Goal: Information Seeking & Learning: Understand process/instructions

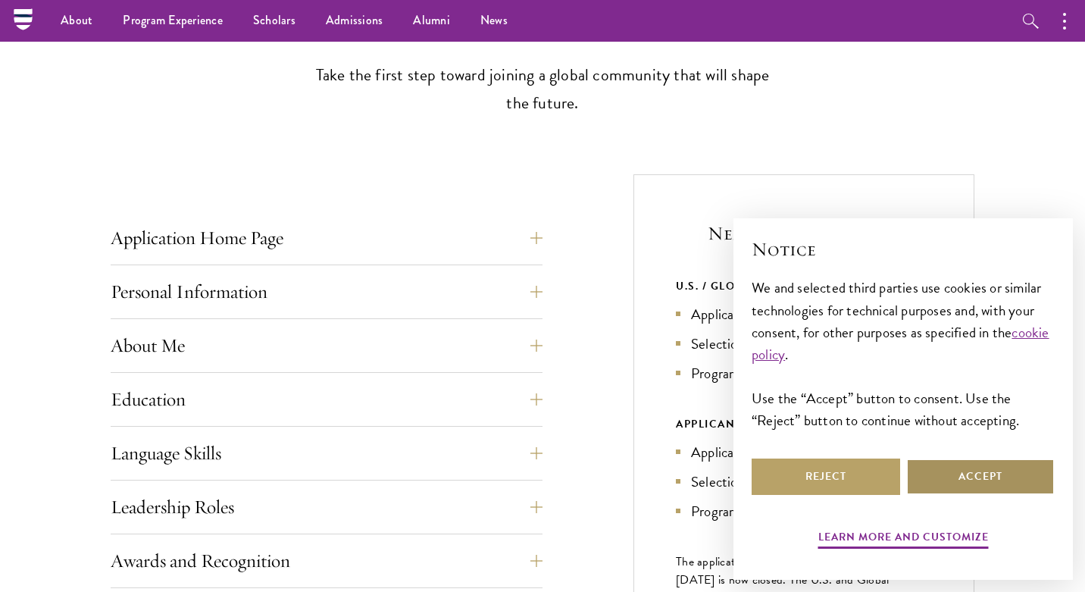
click at [960, 471] on button "Accept" at bounding box center [981, 477] width 149 height 36
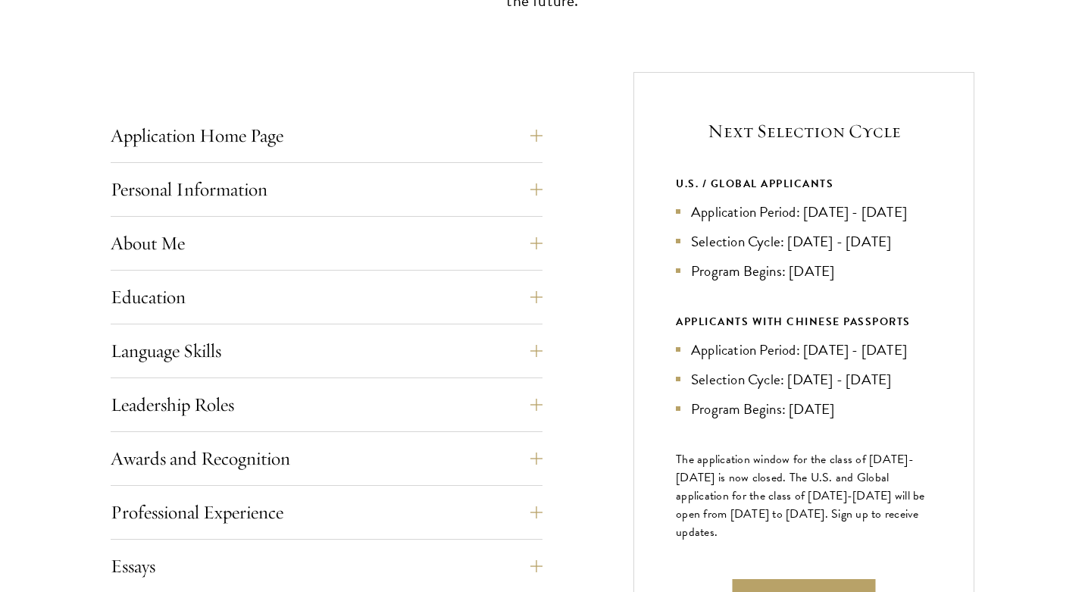
scroll to position [550, 0]
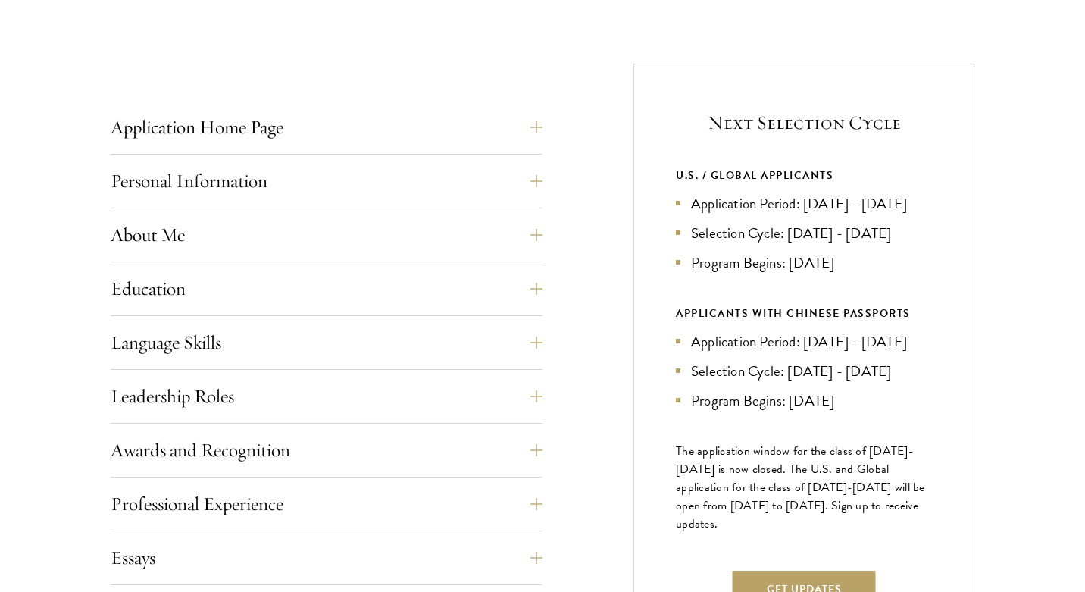
drag, startPoint x: 689, startPoint y: 199, endPoint x: 755, endPoint y: 231, distance: 73.2
click at [755, 215] on li "Application Period: [DATE] - [DATE]" at bounding box center [804, 204] width 256 height 22
click at [758, 244] on li "Selection Cycle: [DATE] - [DATE]" at bounding box center [804, 233] width 256 height 22
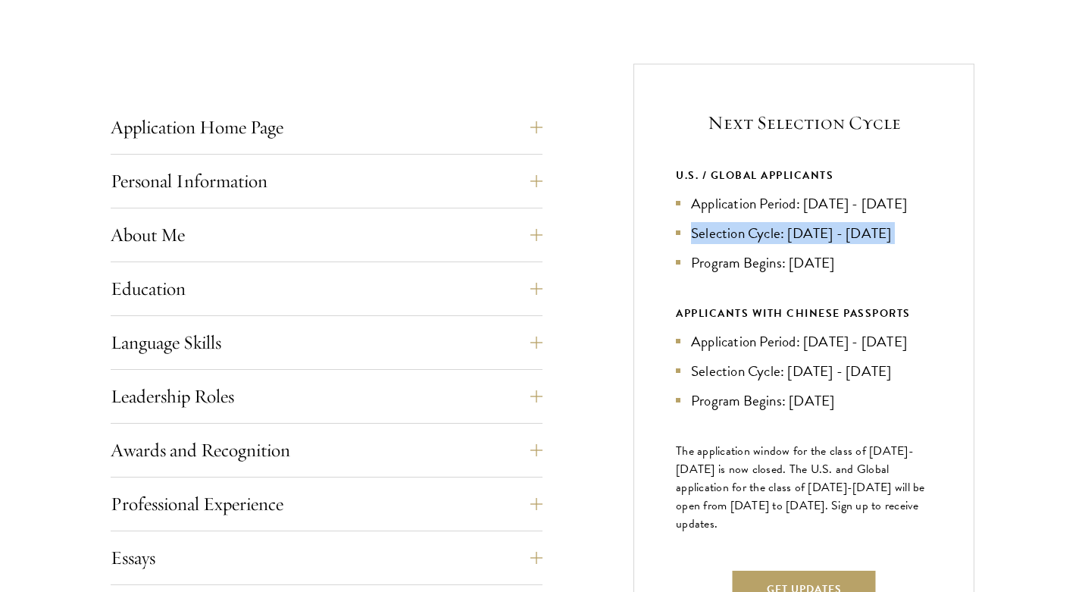
click at [710, 244] on li "Selection Cycle: [DATE] - [DATE]" at bounding box center [804, 233] width 256 height 22
drag, startPoint x: 688, startPoint y: 199, endPoint x: 741, endPoint y: 226, distance: 60.0
click at [741, 215] on li "Application Period: [DATE] - [DATE]" at bounding box center [804, 204] width 256 height 22
drag, startPoint x: 693, startPoint y: 279, endPoint x: 847, endPoint y: 286, distance: 154.0
click at [847, 274] on li "Program Begins: [DATE]" at bounding box center [804, 263] width 256 height 22
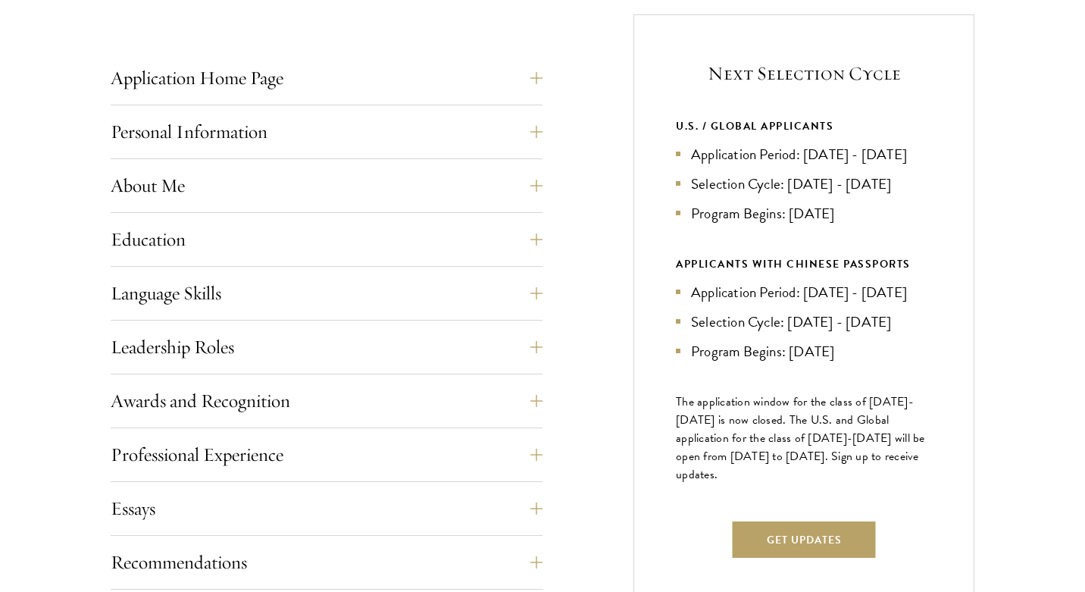
scroll to position [612, 0]
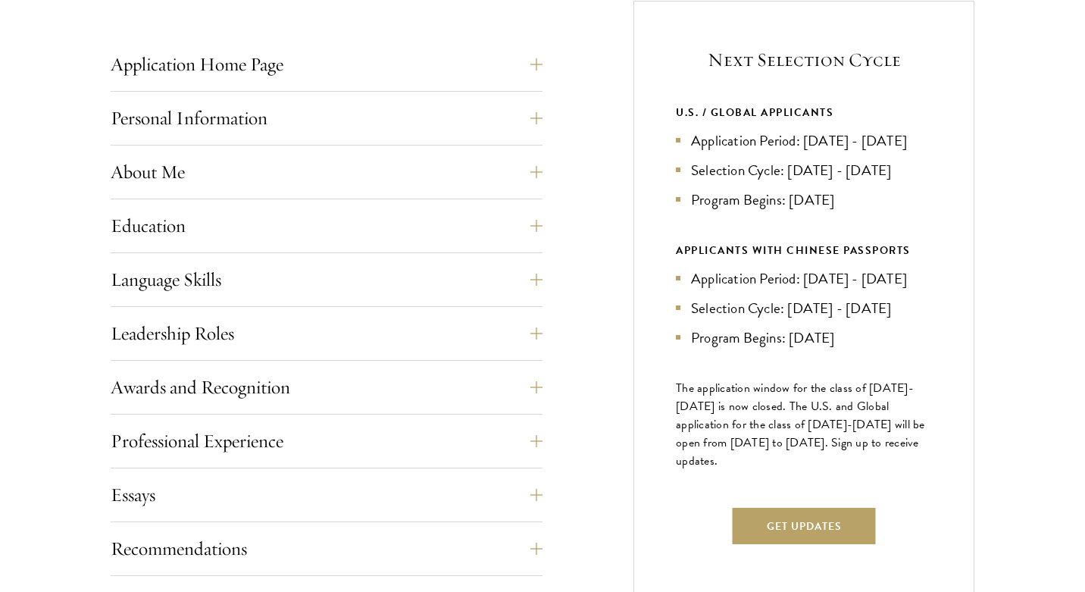
click at [741, 260] on div "APPLICANTS WITH CHINESE PASSPORTS" at bounding box center [804, 250] width 256 height 19
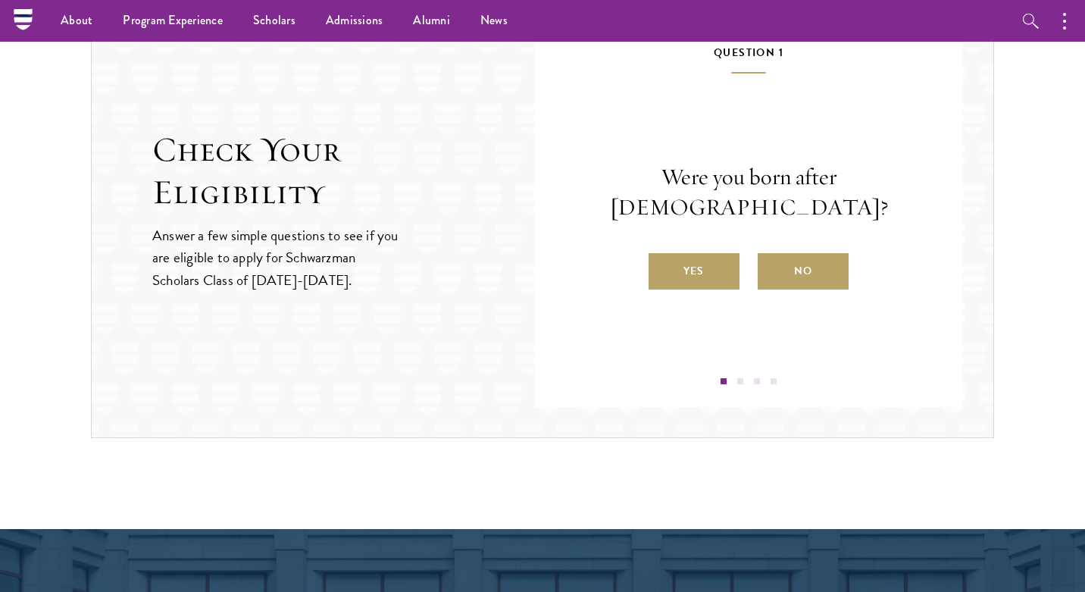
scroll to position [1614, 0]
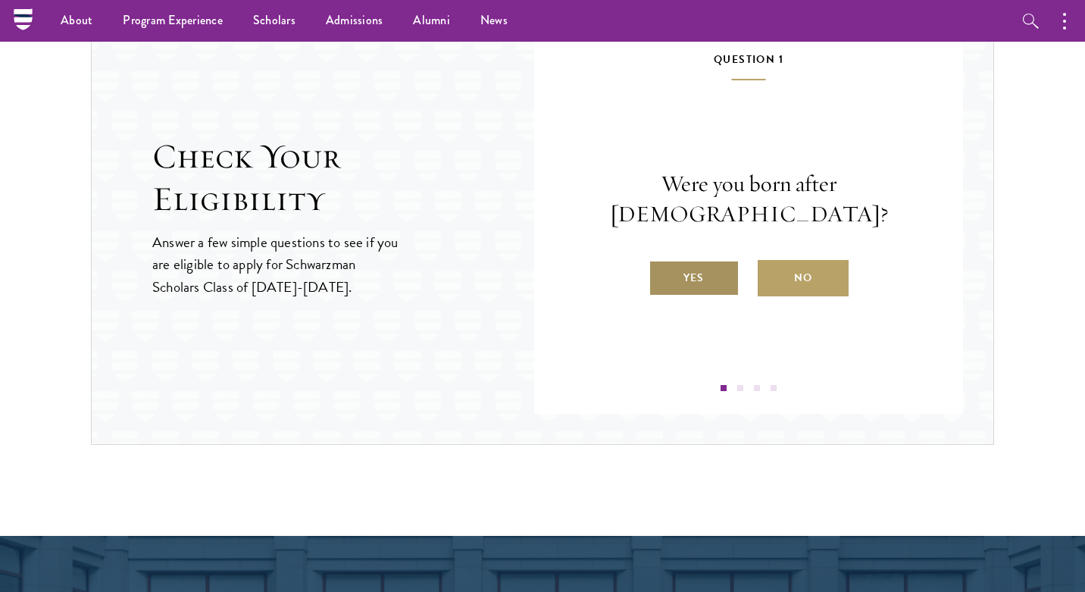
click at [717, 262] on label "Yes" at bounding box center [694, 278] width 91 height 36
click at [663, 262] on input "Yes" at bounding box center [656, 269] width 14 height 14
click at [694, 287] on label "Yes" at bounding box center [694, 278] width 91 height 36
click at [663, 275] on input "Yes" at bounding box center [656, 269] width 14 height 14
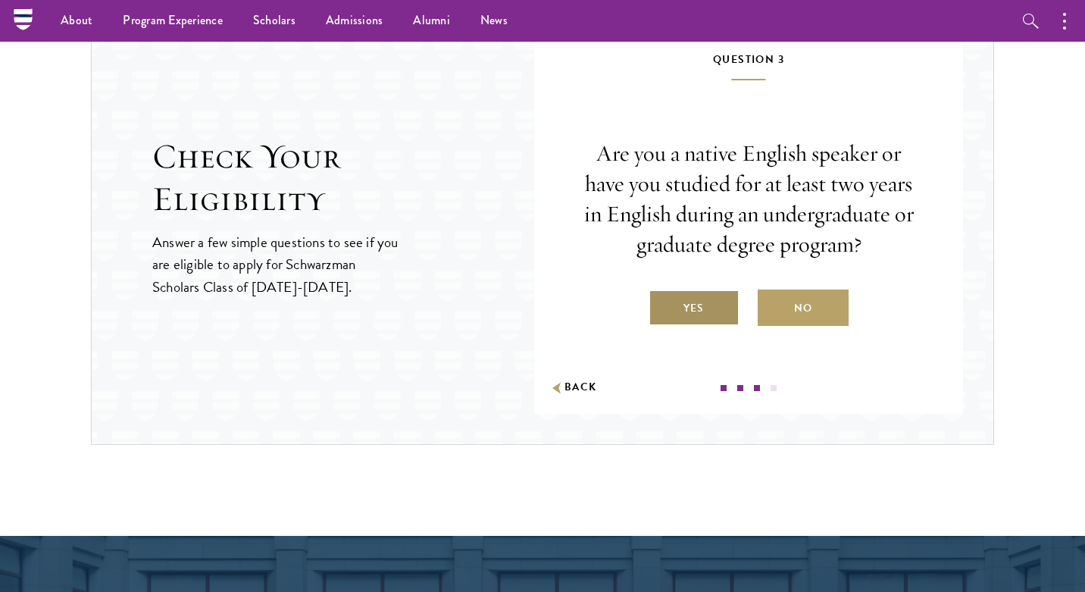
click at [695, 319] on label "Yes" at bounding box center [694, 308] width 91 height 36
click at [663, 305] on input "Yes" at bounding box center [656, 299] width 14 height 14
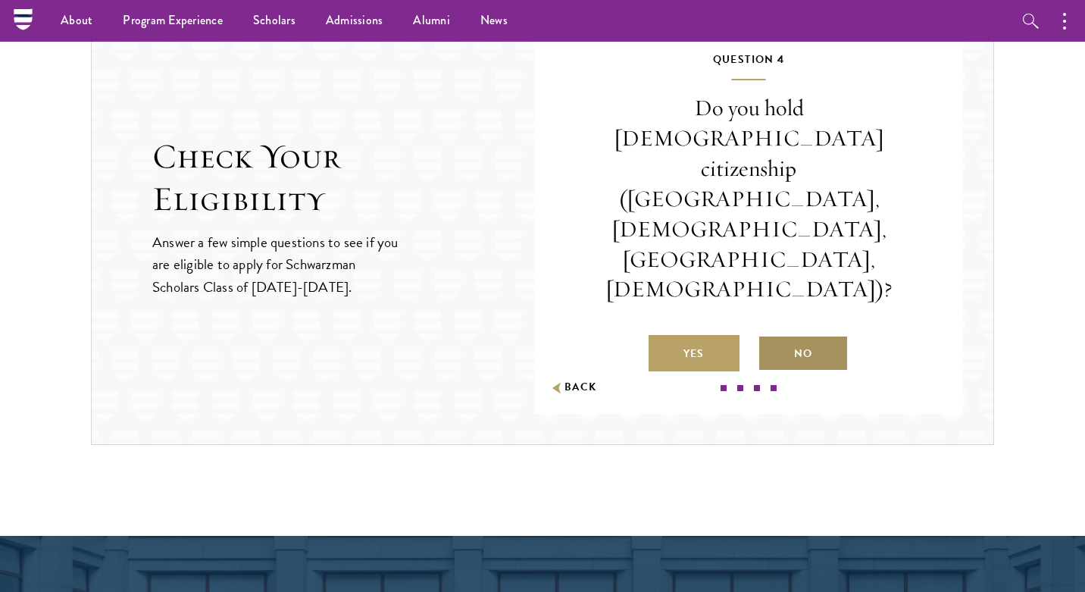
click at [795, 335] on label "No" at bounding box center [803, 353] width 91 height 36
click at [772, 337] on input "No" at bounding box center [765, 344] width 14 height 14
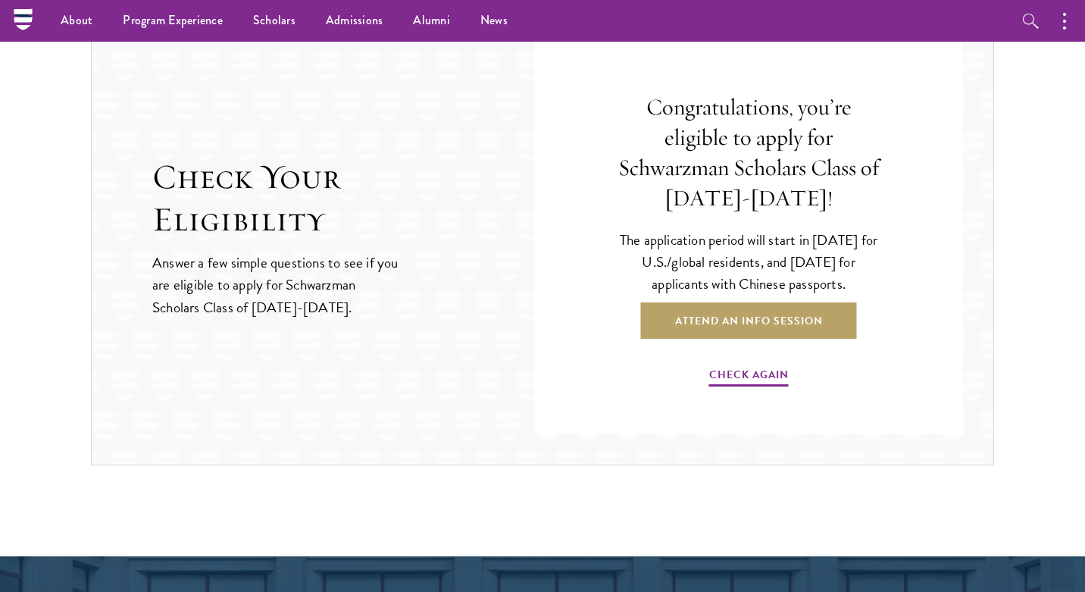
scroll to position [1589, 0]
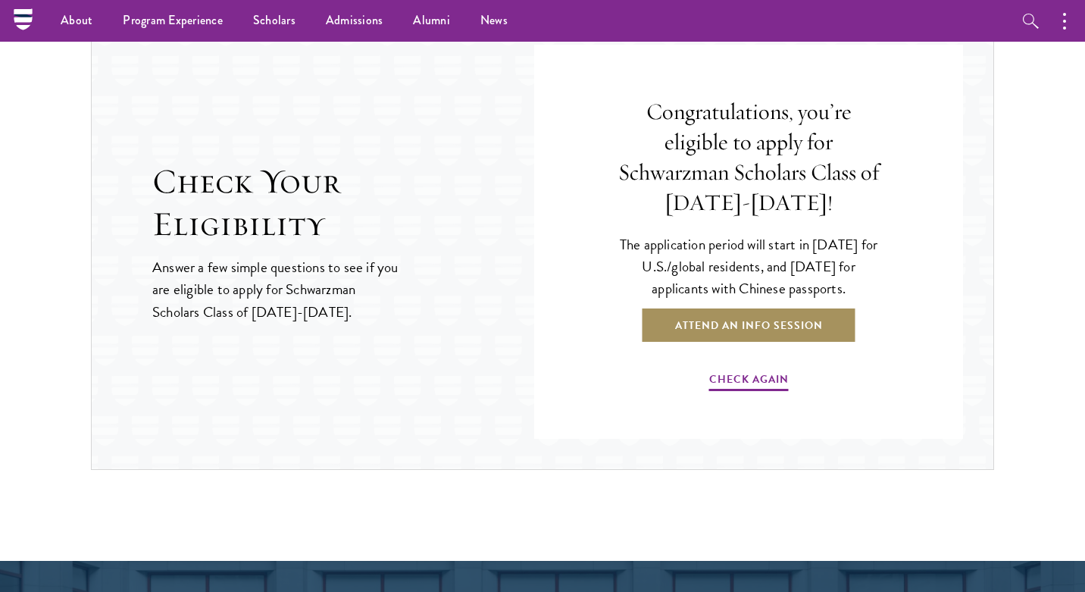
click at [755, 343] on link "Attend an Info Session" at bounding box center [749, 325] width 216 height 36
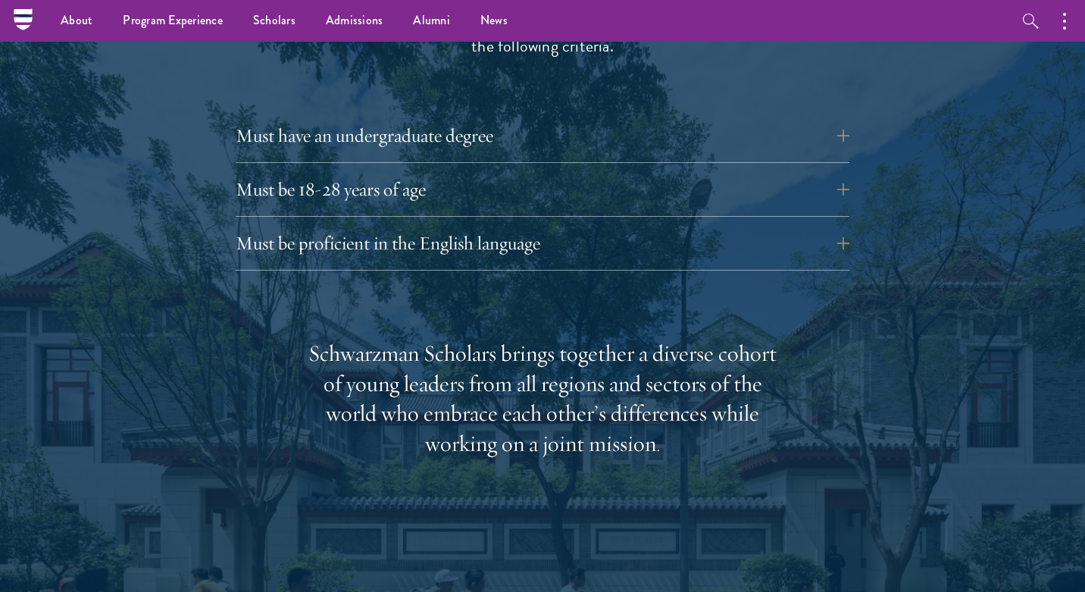
scroll to position [2117, 0]
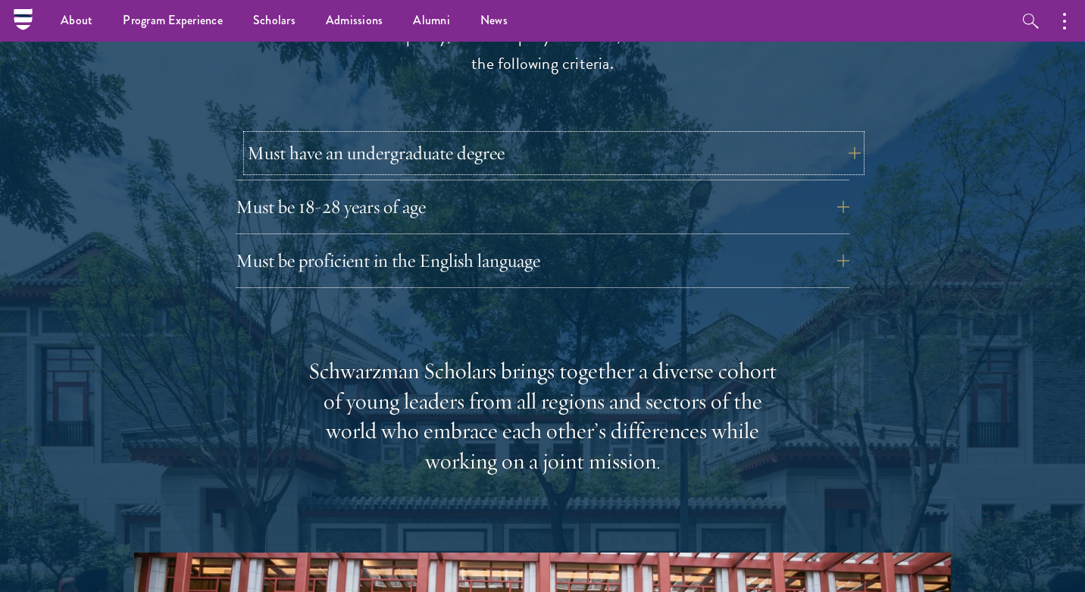
click at [399, 135] on button "Must have an undergraduate degree" at bounding box center [554, 153] width 614 height 36
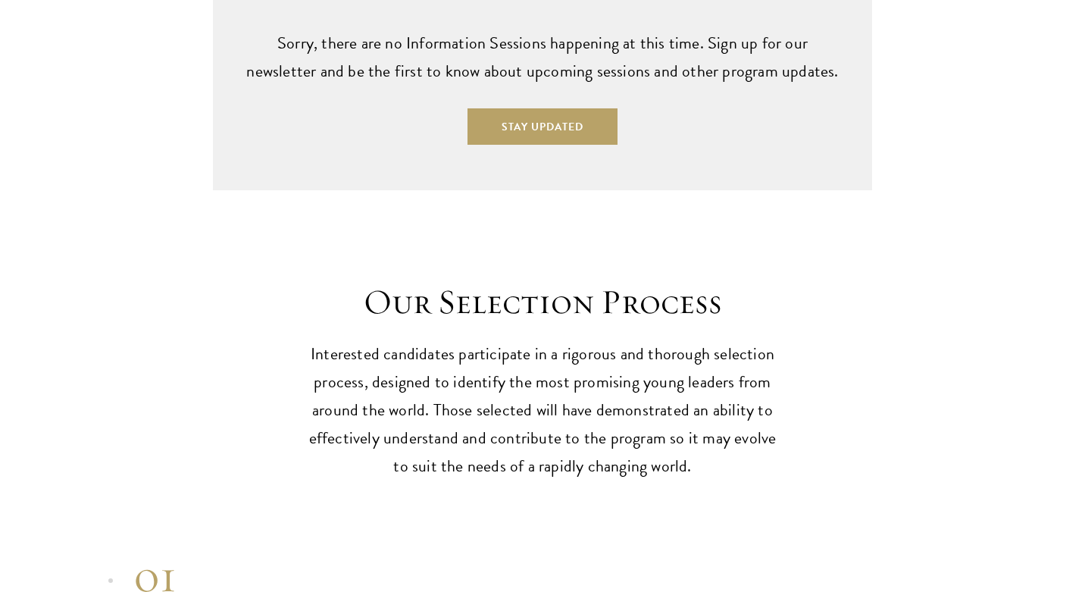
scroll to position [4739, 0]
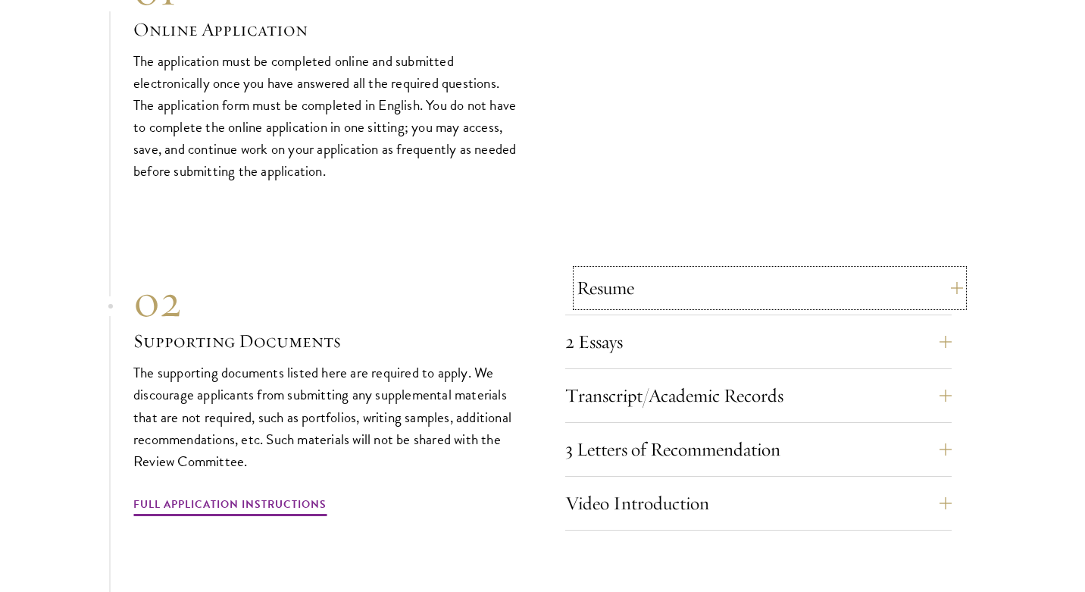
click at [619, 270] on button "Resume" at bounding box center [770, 288] width 387 height 36
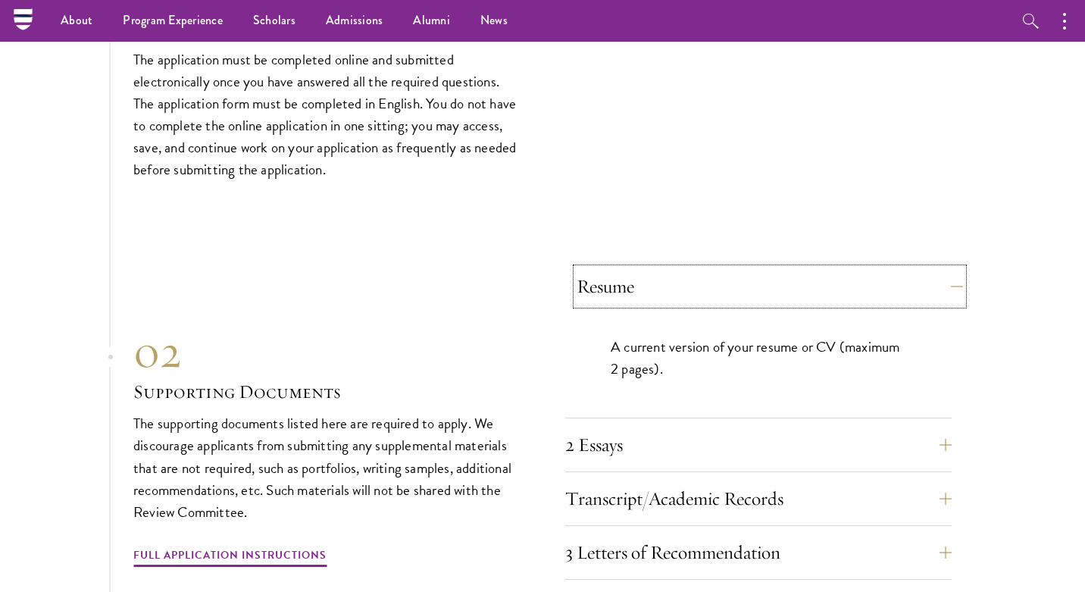
scroll to position [4591, 0]
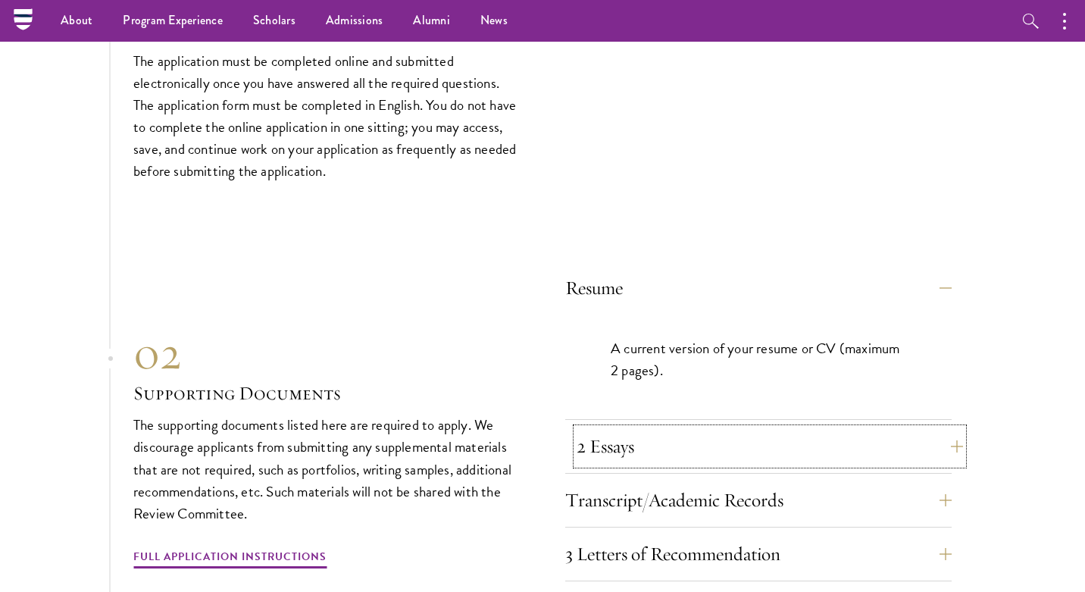
click at [644, 430] on button "2 Essays" at bounding box center [770, 446] width 387 height 36
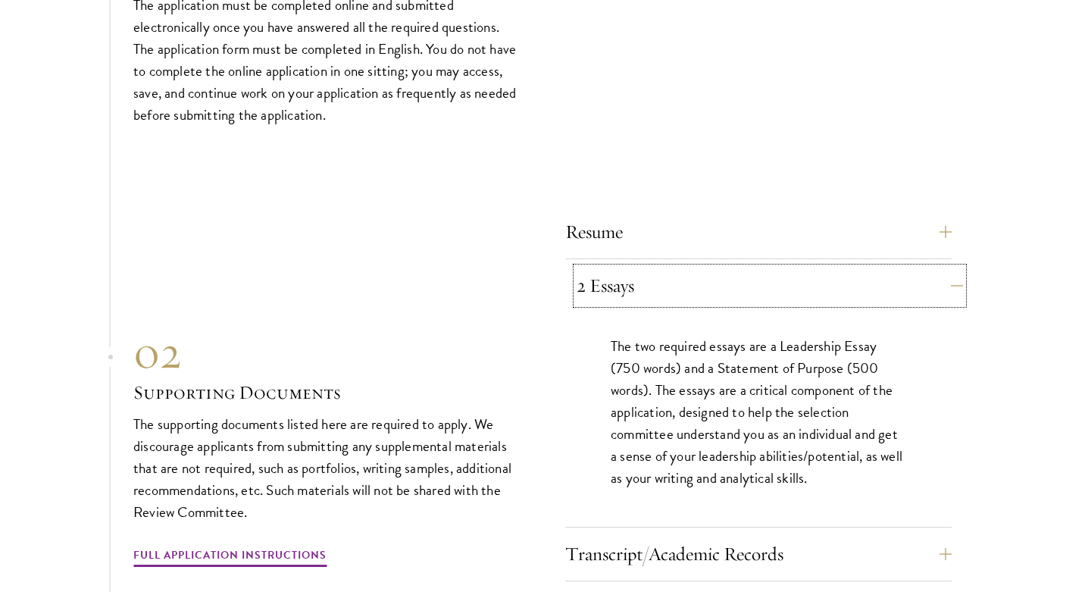
scroll to position [4654, 0]
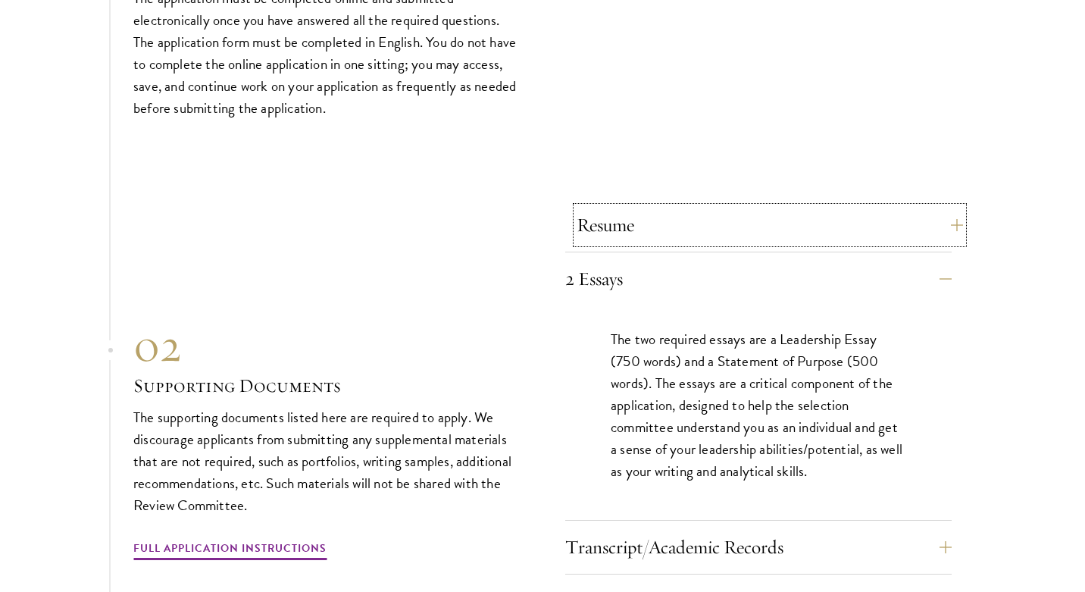
click at [656, 207] on button "Resume" at bounding box center [770, 225] width 387 height 36
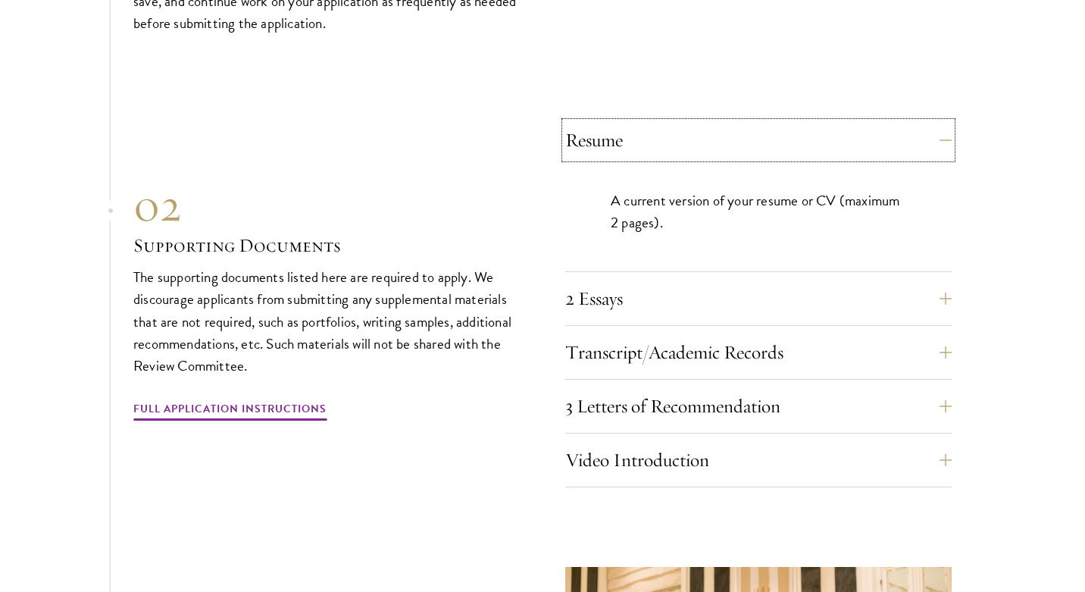
scroll to position [4755, 0]
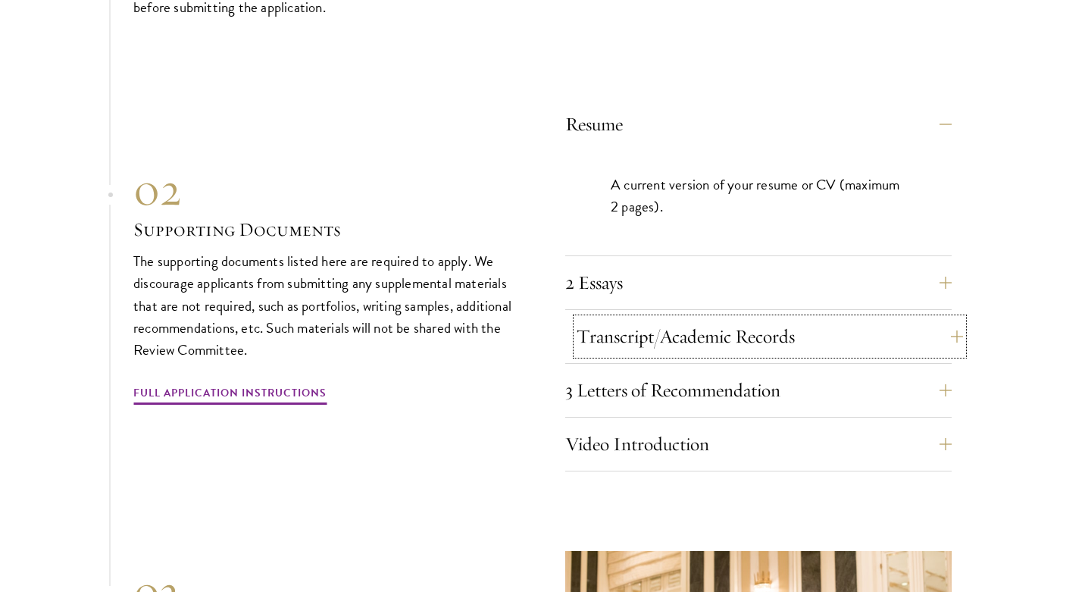
click at [653, 318] on button "Transcript/Academic Records" at bounding box center [770, 336] width 387 height 36
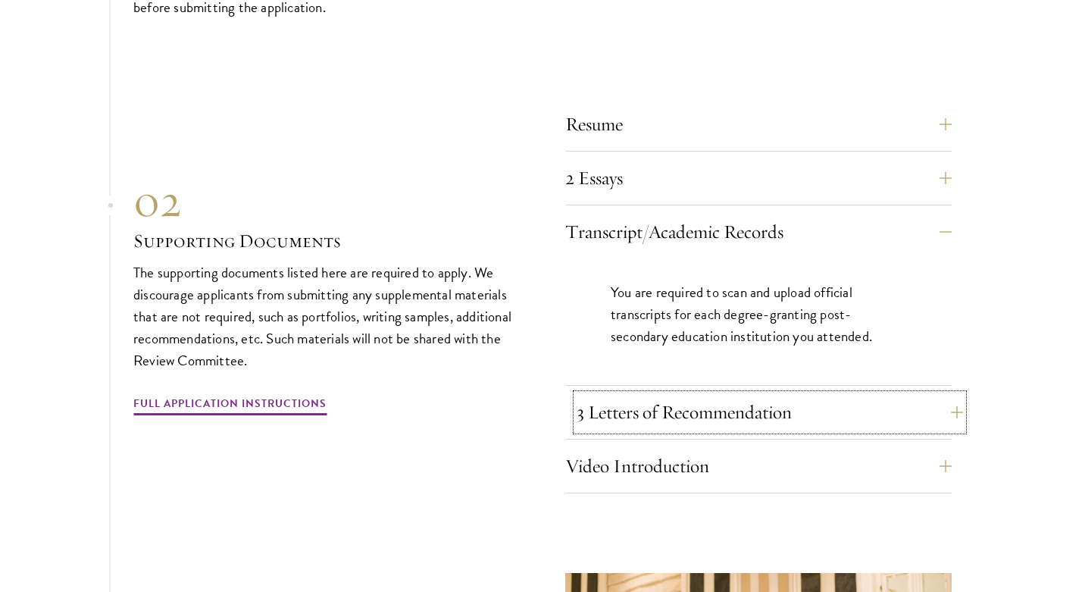
click at [634, 394] on button "3 Letters of Recommendation" at bounding box center [770, 412] width 387 height 36
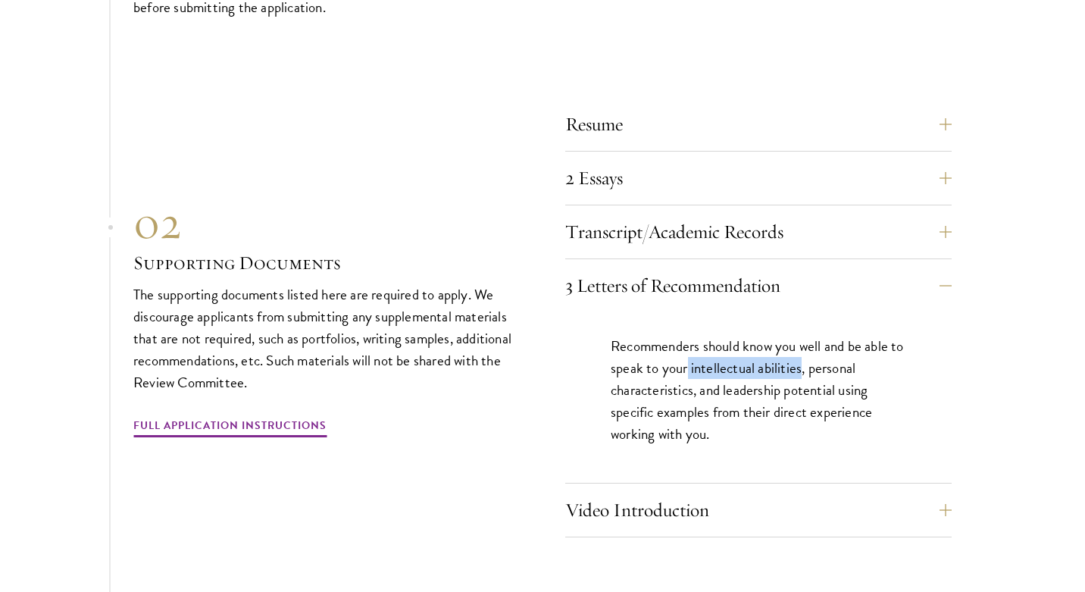
drag, startPoint x: 704, startPoint y: 337, endPoint x: 814, endPoint y: 339, distance: 109.9
click at [815, 339] on p "Recommenders should know you well and be able to speak to your intellectual abi…" at bounding box center [759, 390] width 296 height 110
click at [828, 339] on p "Recommenders should know you well and be able to speak to your intellectual abi…" at bounding box center [759, 390] width 296 height 110
drag, startPoint x: 825, startPoint y: 339, endPoint x: 694, endPoint y: 359, distance: 133.4
click at [694, 359] on p "Recommenders should know you well and be able to speak to your intellectual abi…" at bounding box center [759, 390] width 296 height 110
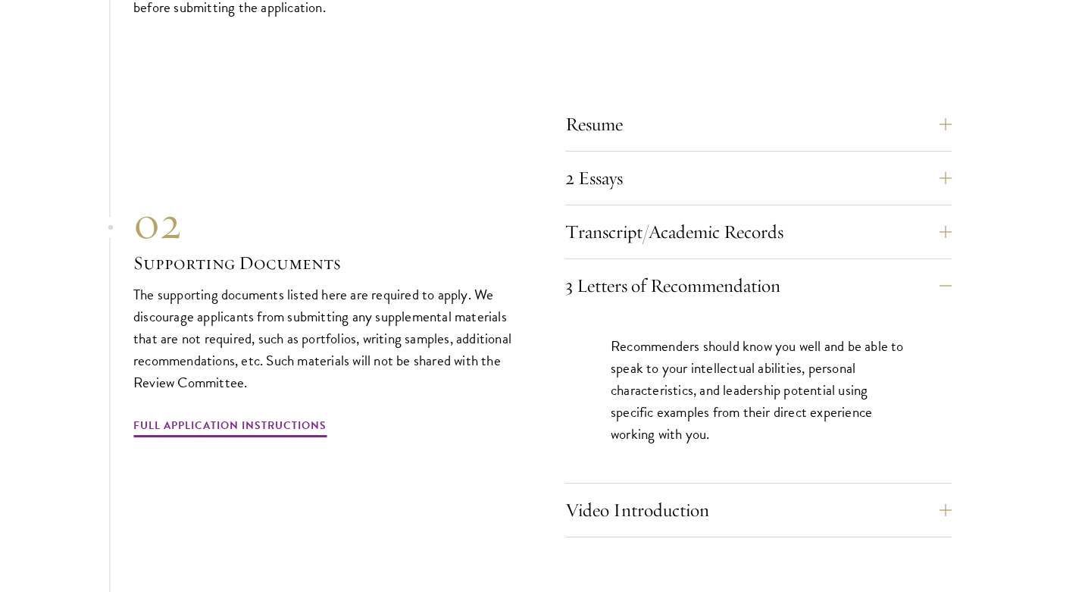
click at [720, 360] on p "Recommenders should know you well and be able to speak to your intellectual abi…" at bounding box center [759, 390] width 296 height 110
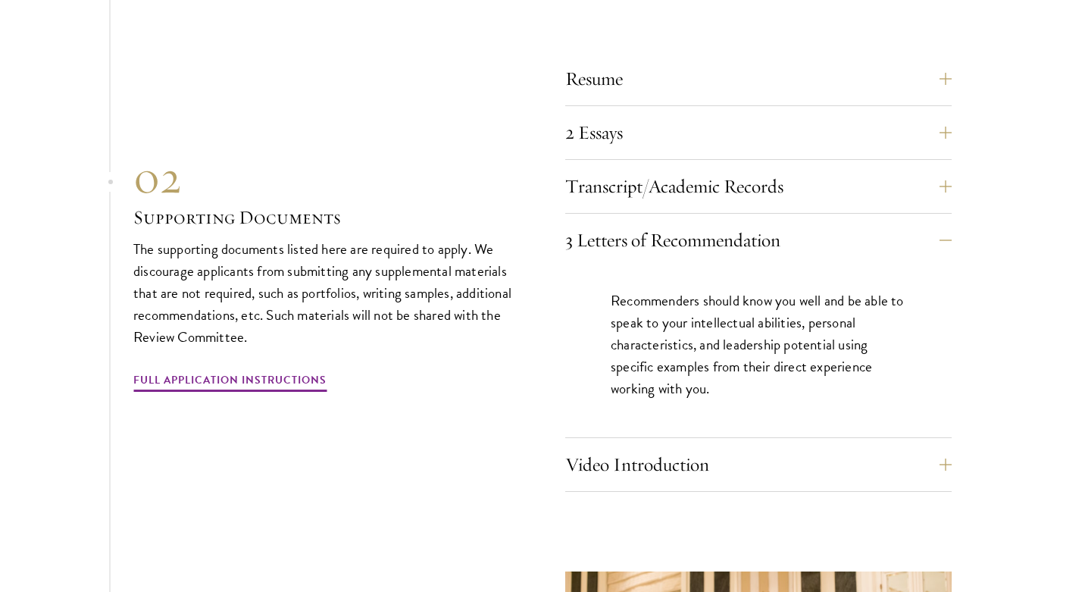
scroll to position [4807, 0]
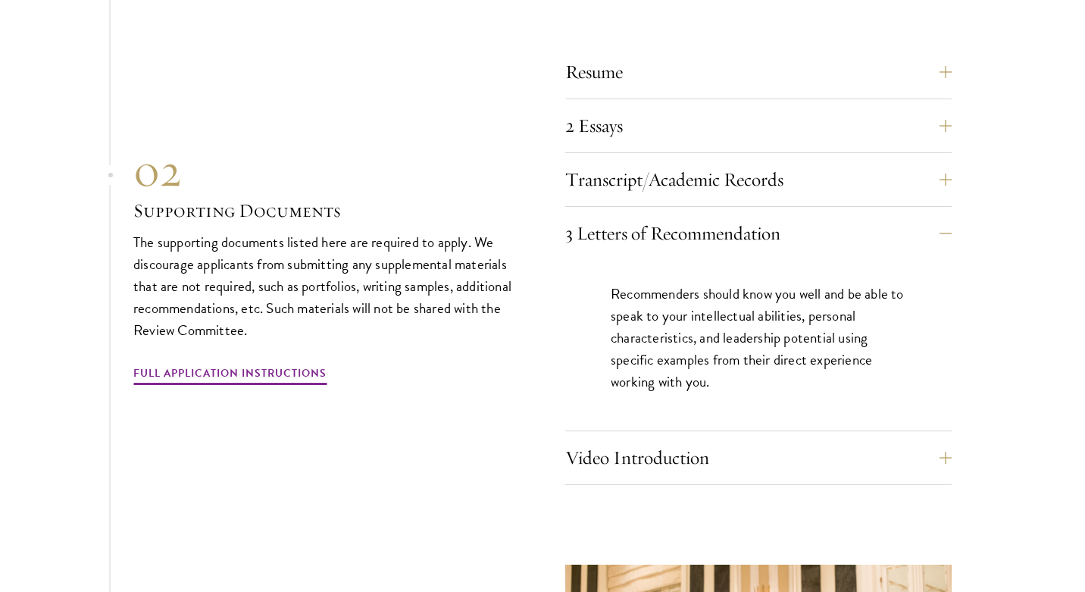
click at [673, 450] on div "Video Introduction Provide a short video self-introduction of no more than 1 mi…" at bounding box center [758, 462] width 387 height 45
click at [698, 440] on button "Video Introduction" at bounding box center [770, 458] width 387 height 36
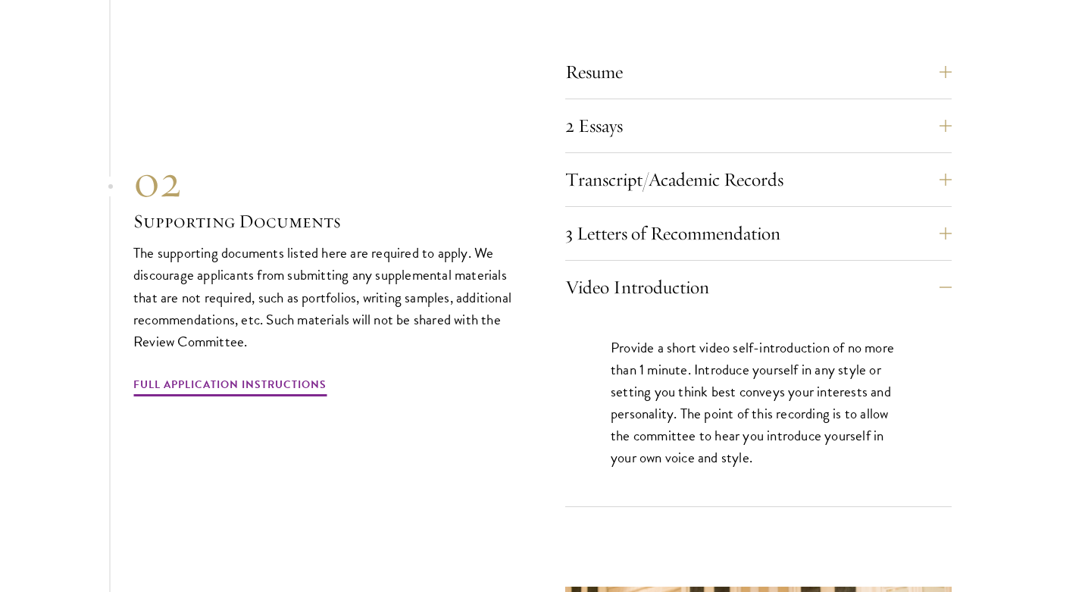
click at [658, 231] on div "Resume A current version of your resume or CV (maximum 2 pages). 2 Essays The t…" at bounding box center [758, 280] width 387 height 453
click at [701, 215] on button "3 Letters of Recommendation" at bounding box center [770, 233] width 387 height 36
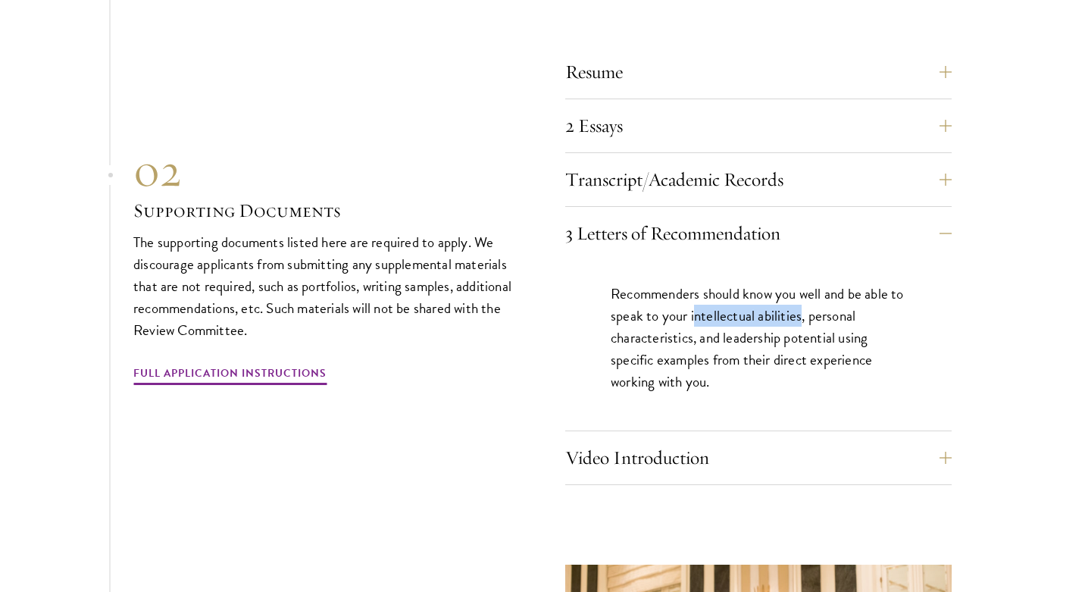
drag, startPoint x: 709, startPoint y: 283, endPoint x: 816, endPoint y: 280, distance: 107.7
click at [816, 283] on p "Recommenders should know you well and be able to speak to your intellectual abi…" at bounding box center [759, 338] width 296 height 110
click at [844, 301] on p "Recommenders should know you well and be able to speak to your intellectual abi…" at bounding box center [759, 338] width 296 height 110
drag, startPoint x: 726, startPoint y: 304, endPoint x: 829, endPoint y: 310, distance: 103.3
click at [829, 310] on p "Recommenders should know you well and be able to speak to your intellectual abi…" at bounding box center [759, 338] width 296 height 110
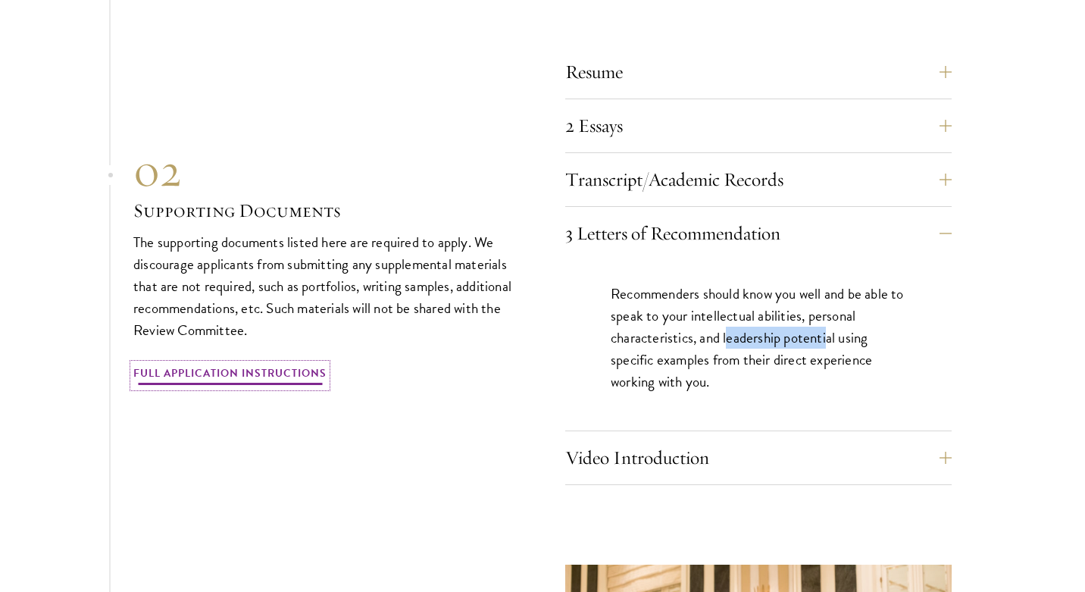
click at [235, 364] on link "Full Application Instructions" at bounding box center [229, 375] width 193 height 23
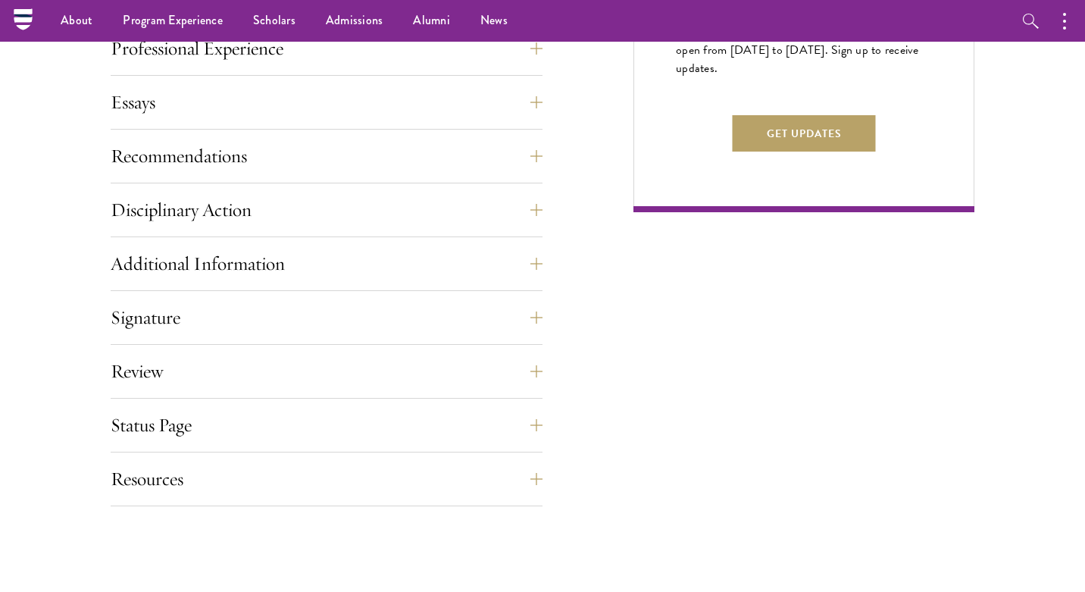
scroll to position [1007, 0]
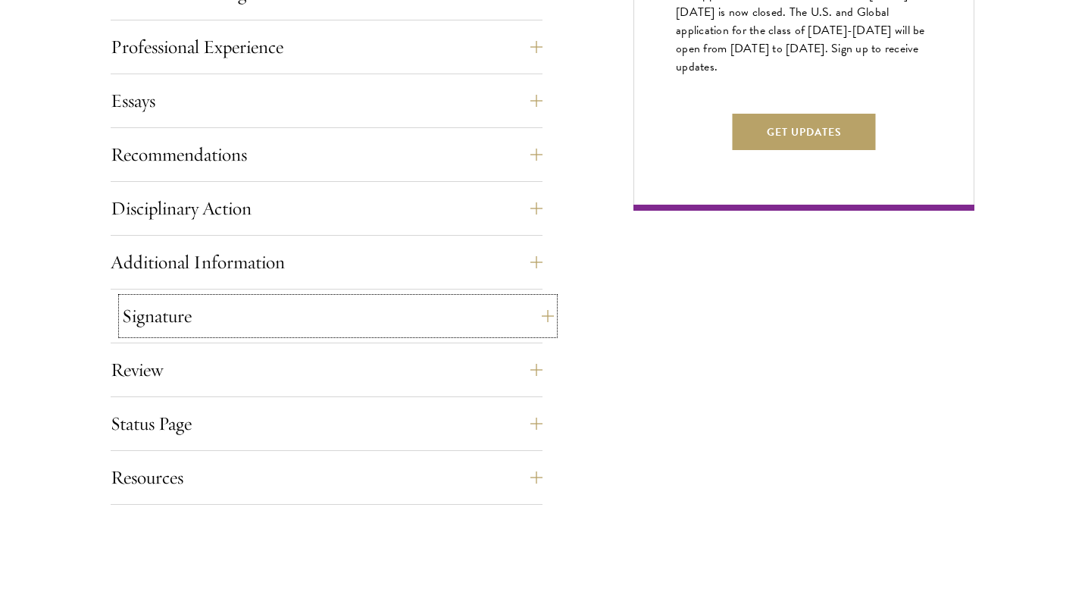
click at [260, 313] on button "Signature" at bounding box center [338, 316] width 432 height 36
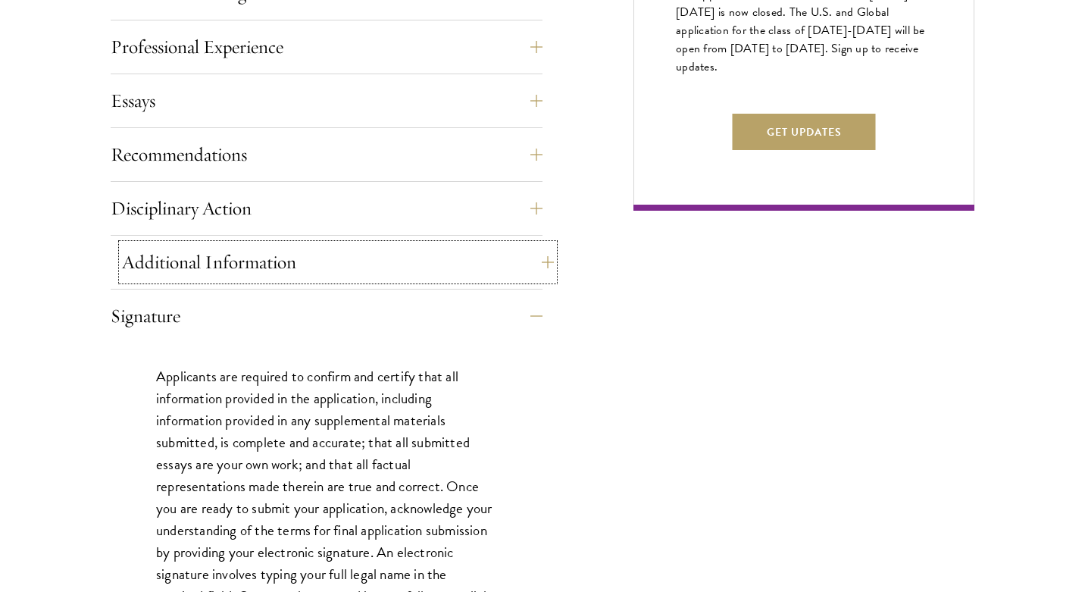
click at [366, 255] on button "Additional Information" at bounding box center [338, 262] width 432 height 36
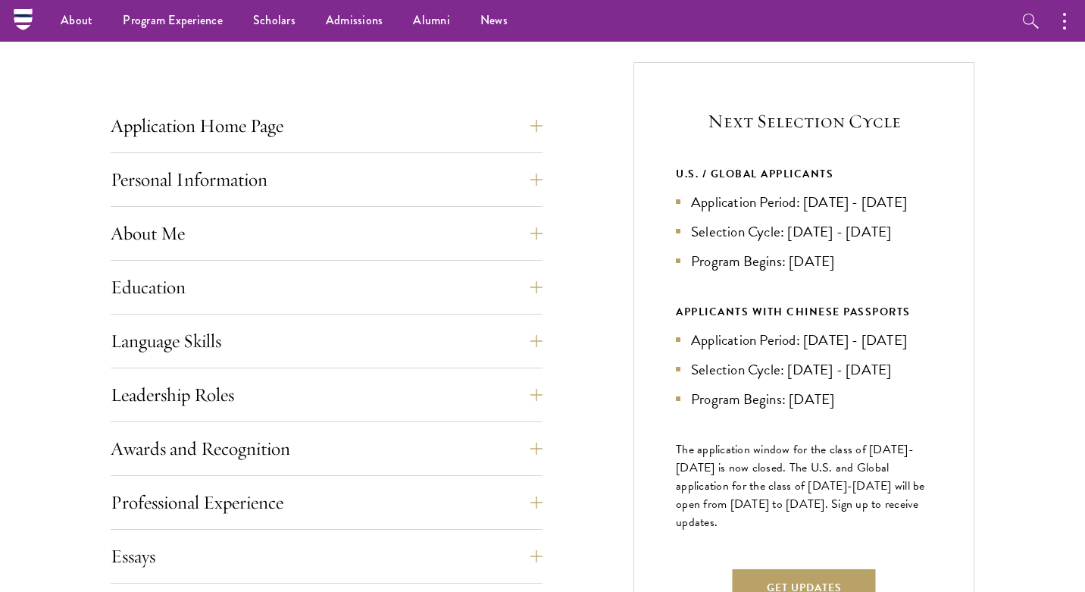
scroll to position [545, 0]
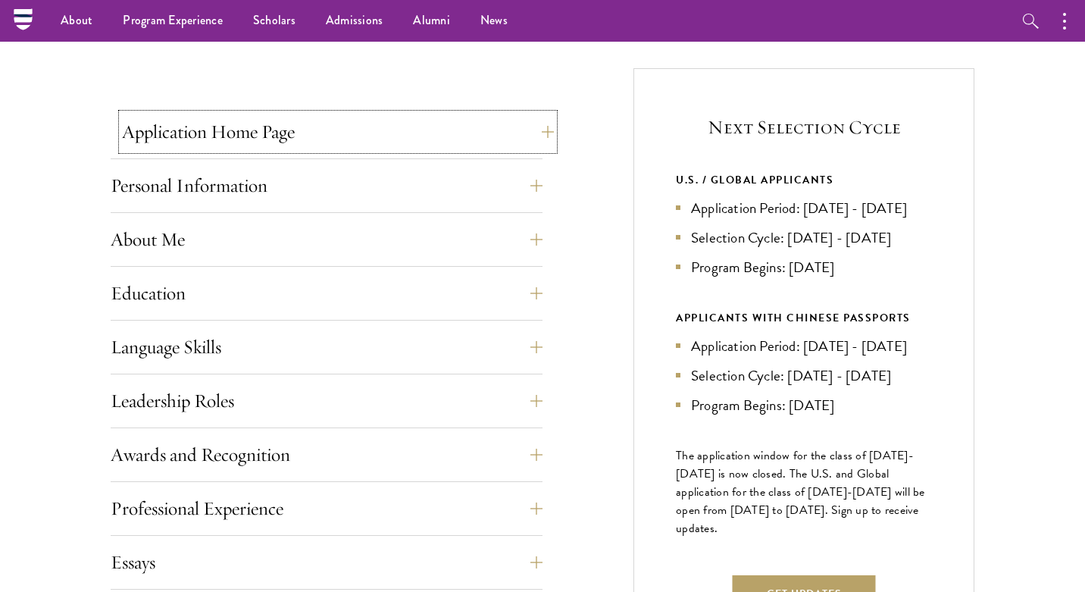
click at [261, 146] on button "Application Home Page" at bounding box center [338, 132] width 432 height 36
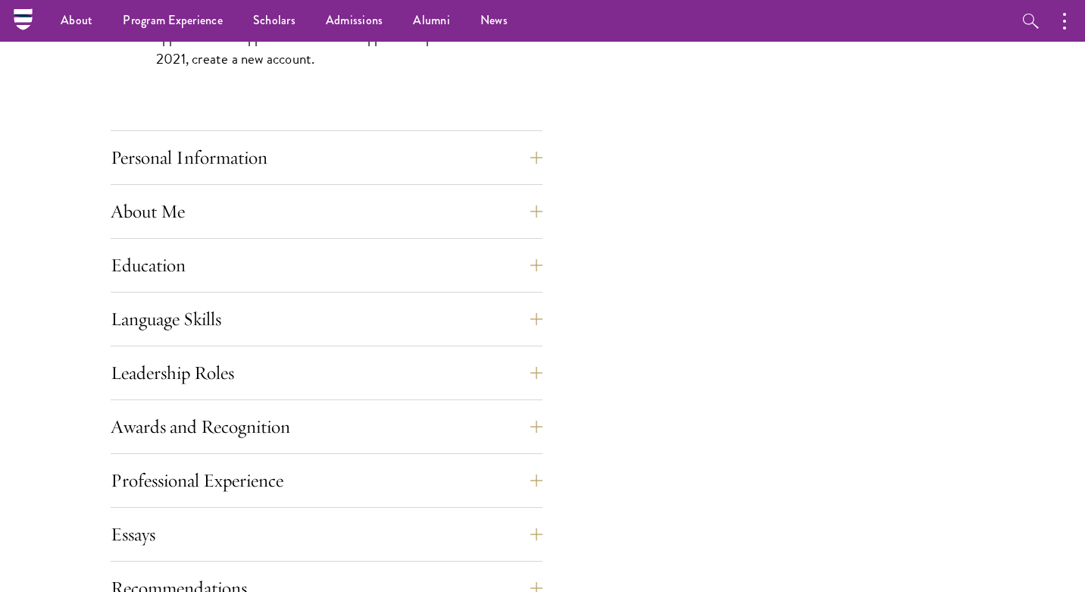
scroll to position [1229, 0]
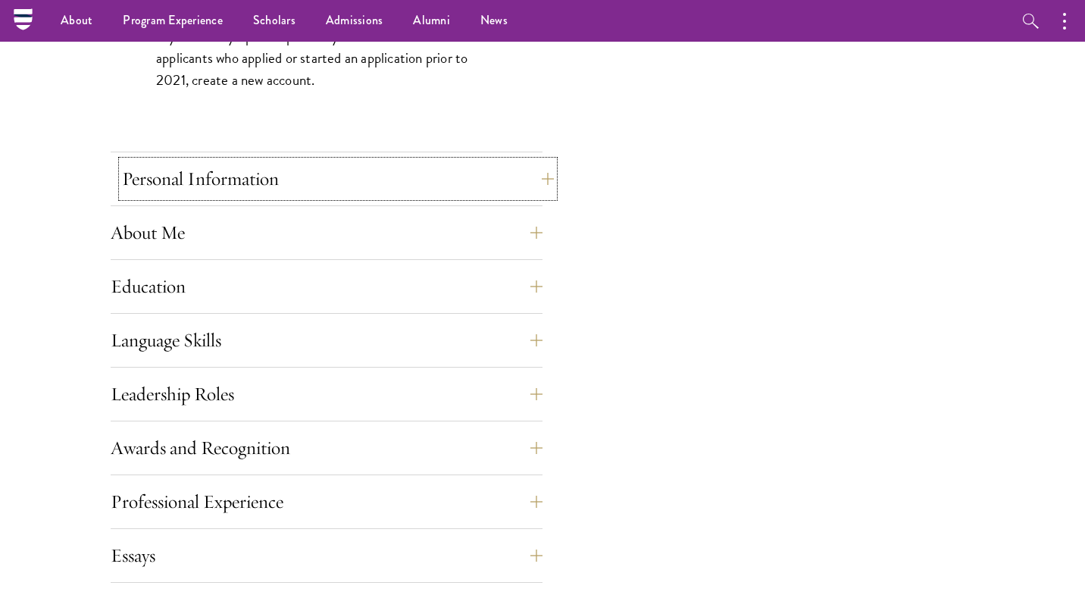
click at [199, 170] on button "Personal Information" at bounding box center [338, 179] width 432 height 36
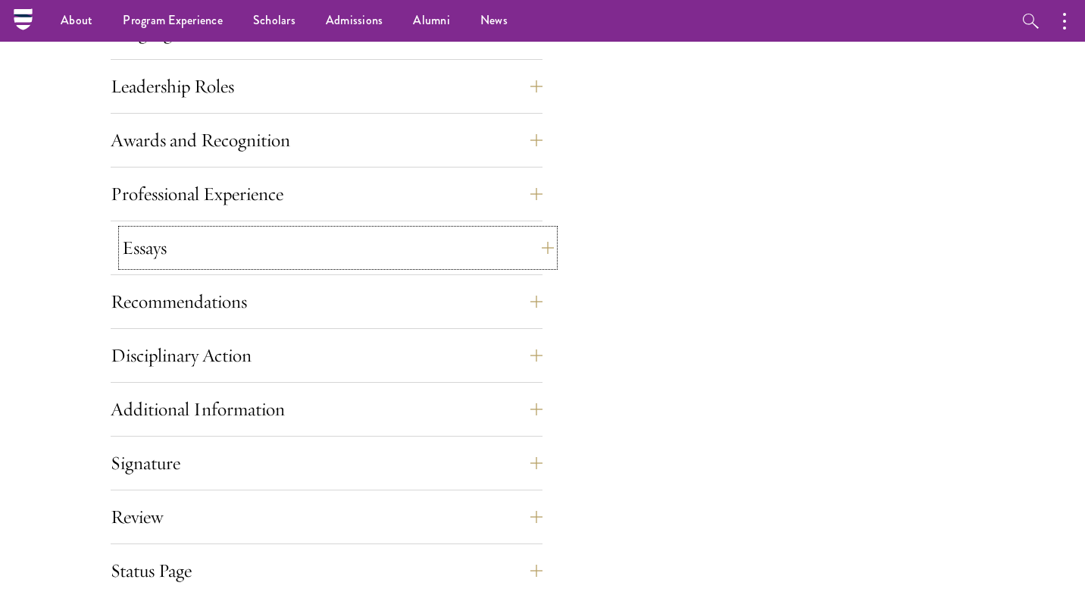
click at [230, 243] on button "Essays" at bounding box center [338, 248] width 432 height 36
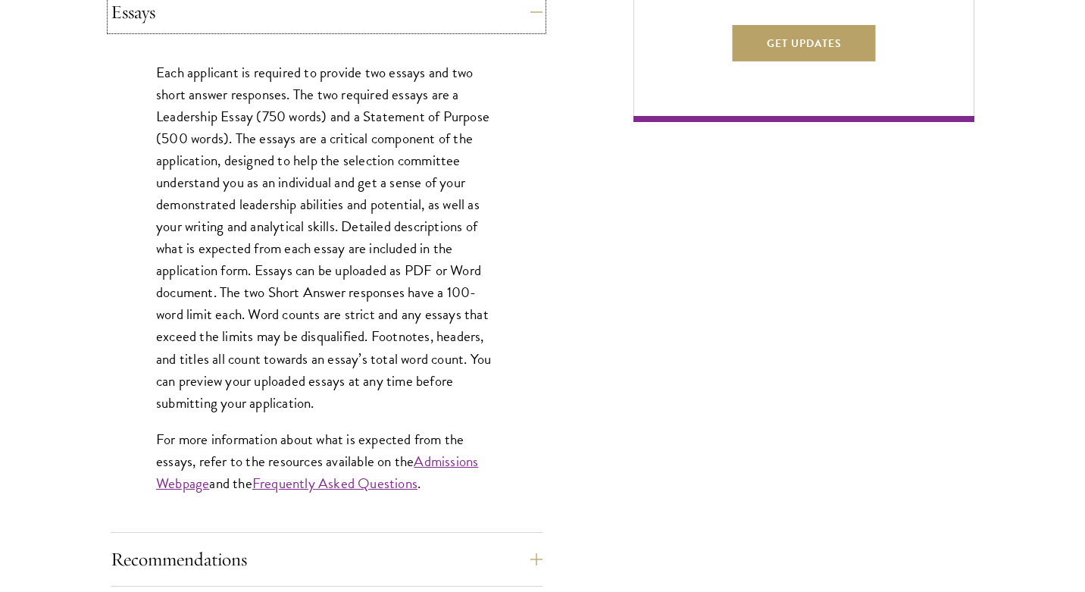
scroll to position [1101, 0]
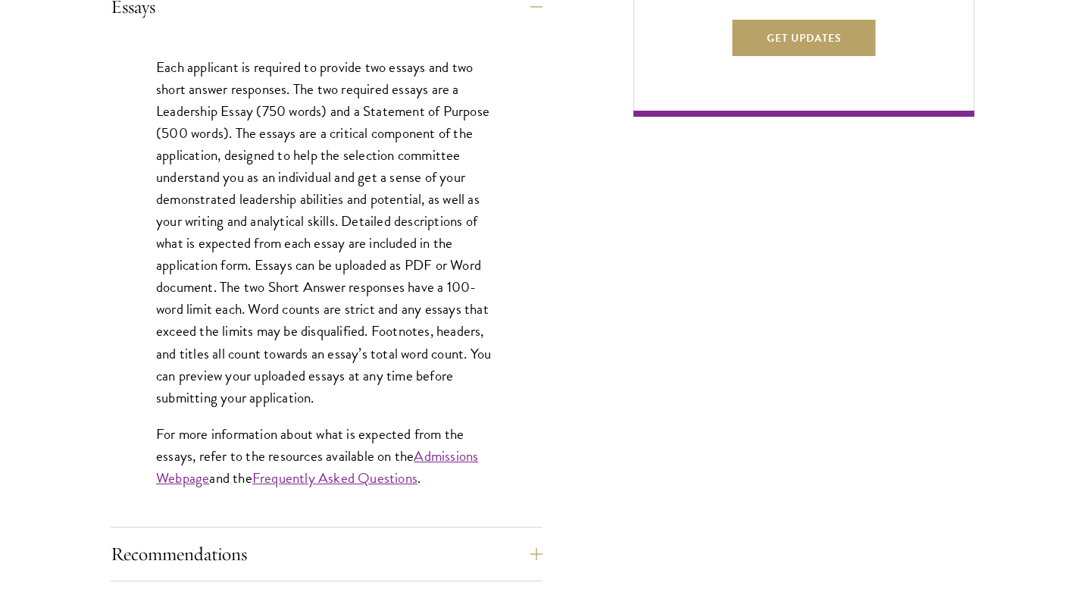
click at [387, 297] on p "Each applicant is required to provide two essays and two short answer responses…" at bounding box center [326, 232] width 341 height 352
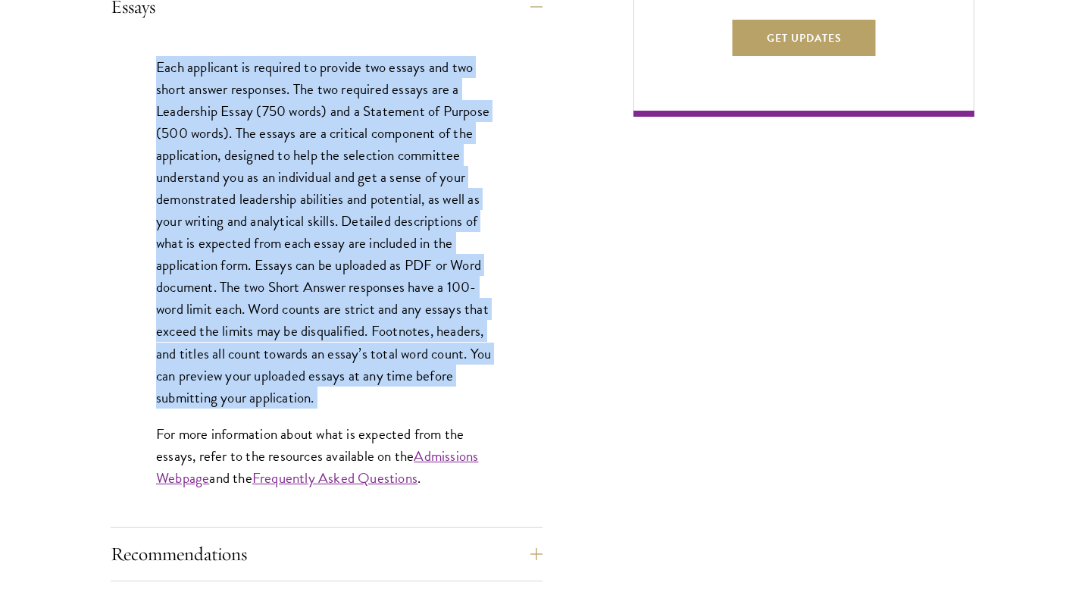
click at [221, 161] on p "Each applicant is required to provide two essays and two short answer responses…" at bounding box center [326, 232] width 341 height 352
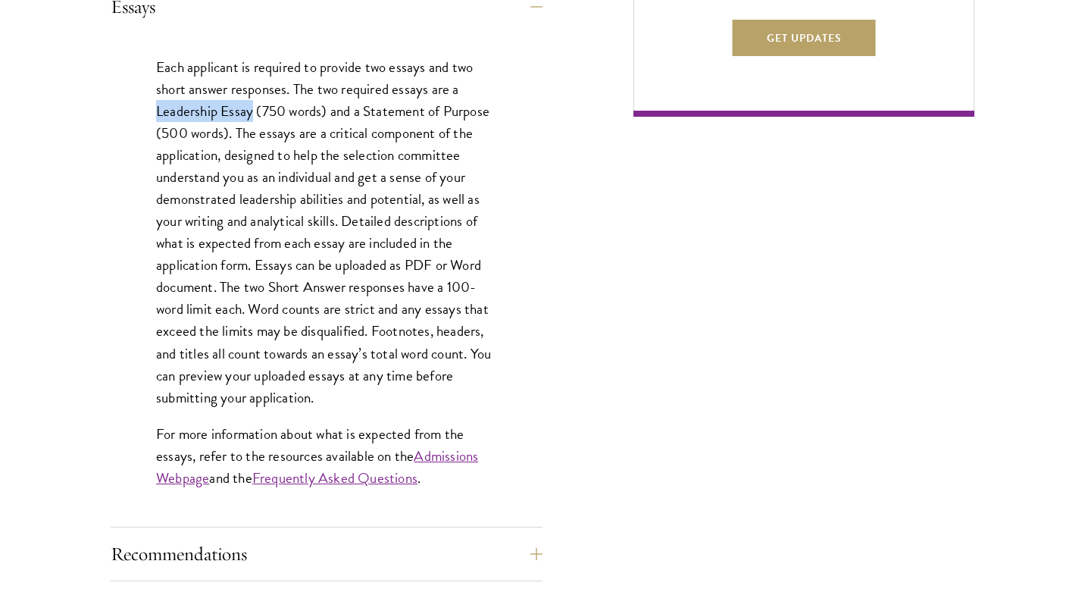
drag, startPoint x: 152, startPoint y: 117, endPoint x: 252, endPoint y: 117, distance: 100.1
click at [252, 117] on div "Each applicant is required to provide two essays and two short answer responses…" at bounding box center [327, 279] width 432 height 493
click at [299, 179] on p "Each applicant is required to provide two essays and two short answer responses…" at bounding box center [326, 232] width 341 height 352
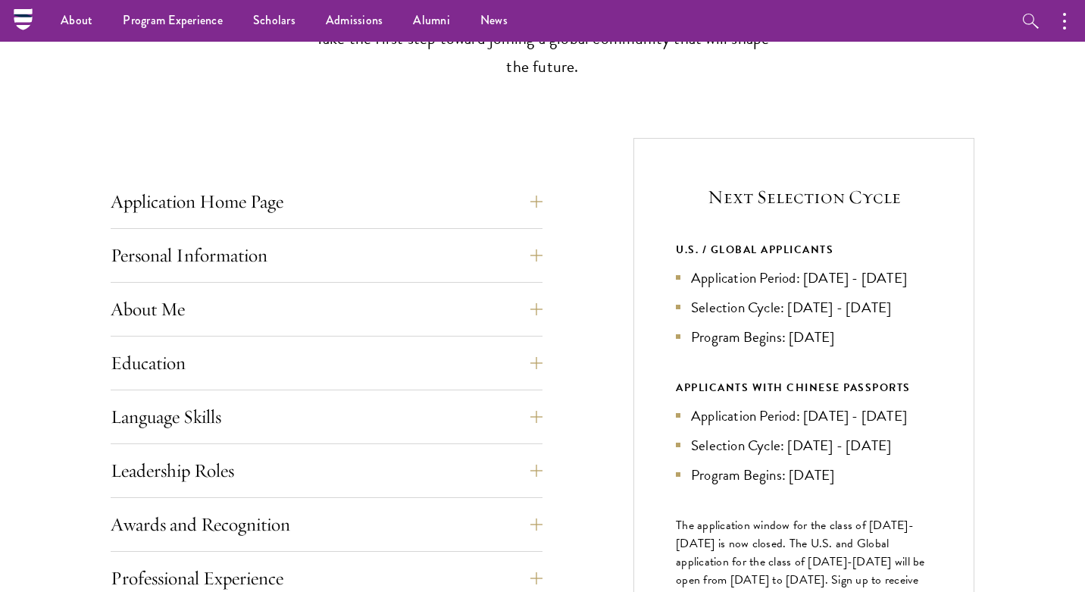
scroll to position [0, 0]
